Goal: Task Accomplishment & Management: Complete application form

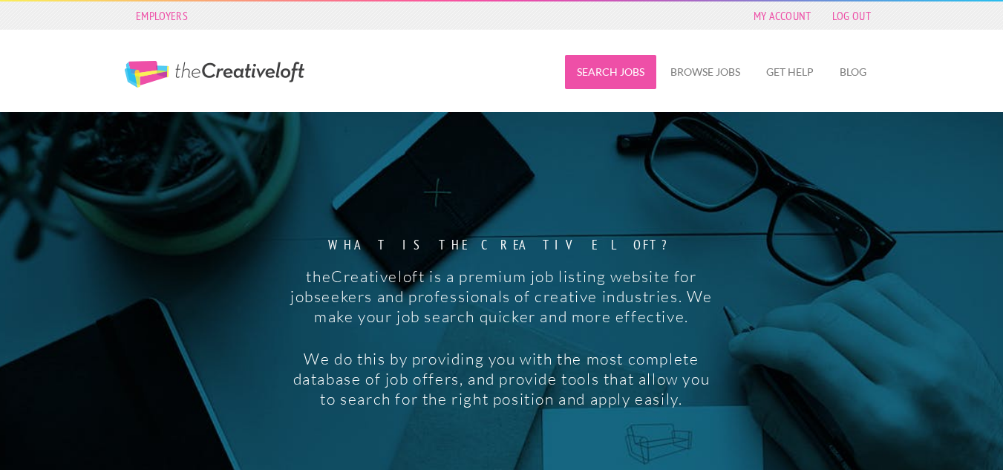
click at [625, 62] on link "Search Jobs" at bounding box center [610, 72] width 91 height 34
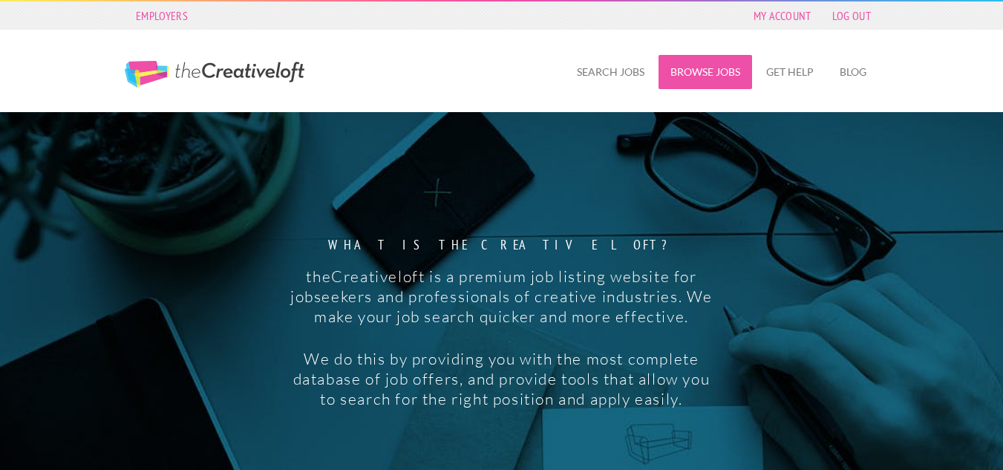
click at [706, 76] on link "Browse Jobs" at bounding box center [706, 72] width 94 height 34
